Goal: Book appointment/travel/reservation

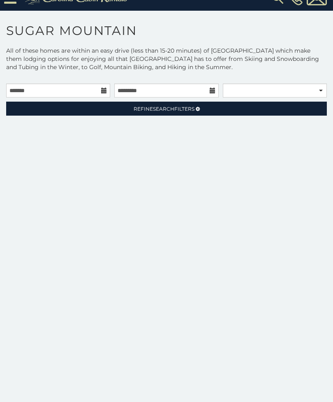
click at [272, 116] on link "Refine Search Filters" at bounding box center [166, 109] width 321 height 14
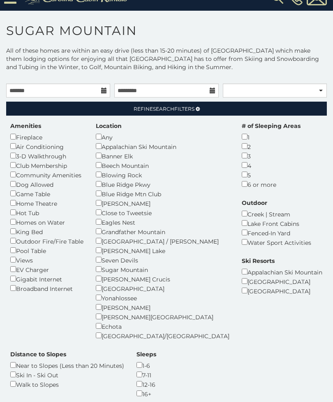
click at [25, 274] on div "Gigabit Internet" at bounding box center [46, 278] width 73 height 9
click at [270, 162] on div "Amenities Fireplace Air Conditioning 3-D Walkthrough Club Membership Community …" at bounding box center [166, 265] width 325 height 286
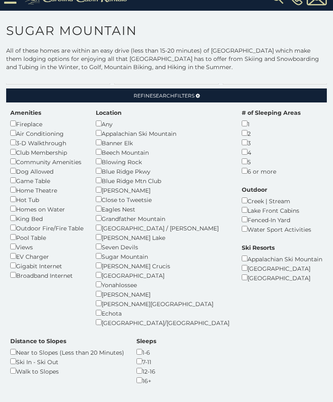
scroll to position [0, 0]
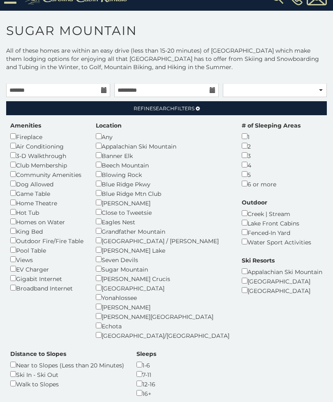
click at [248, 239] on div "Amenities Fireplace Air Conditioning 3-D Walkthrough Club Membership Community …" at bounding box center [166, 264] width 325 height 286
